Goal: Navigation & Orientation: Find specific page/section

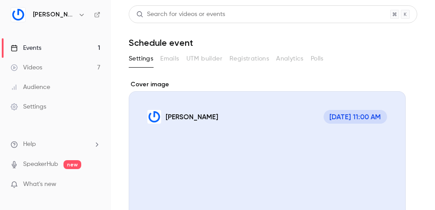
scroll to position [178, 0]
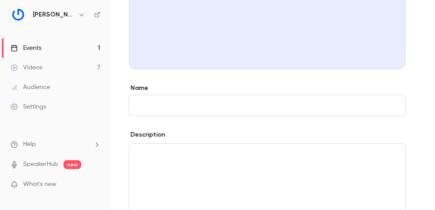
click at [83, 48] on link "Events 1" at bounding box center [55, 48] width 111 height 20
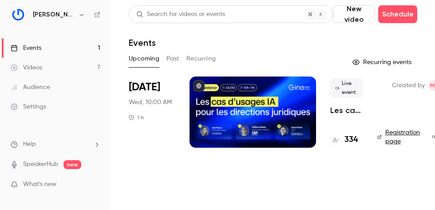
click at [266, 113] on div at bounding box center [253, 111] width 127 height 71
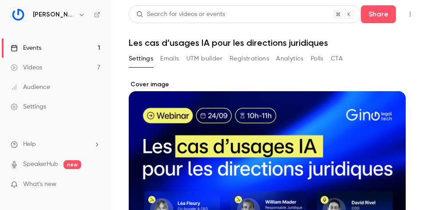
click at [413, 13] on icon "button" at bounding box center [410, 14] width 7 height 6
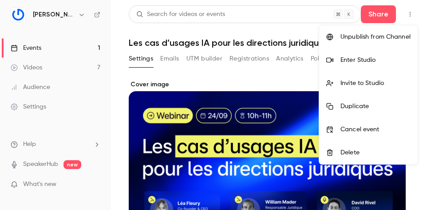
click at [354, 65] on li "Enter Studio" at bounding box center [368, 59] width 99 height 23
